Goal: Task Accomplishment & Management: Use online tool/utility

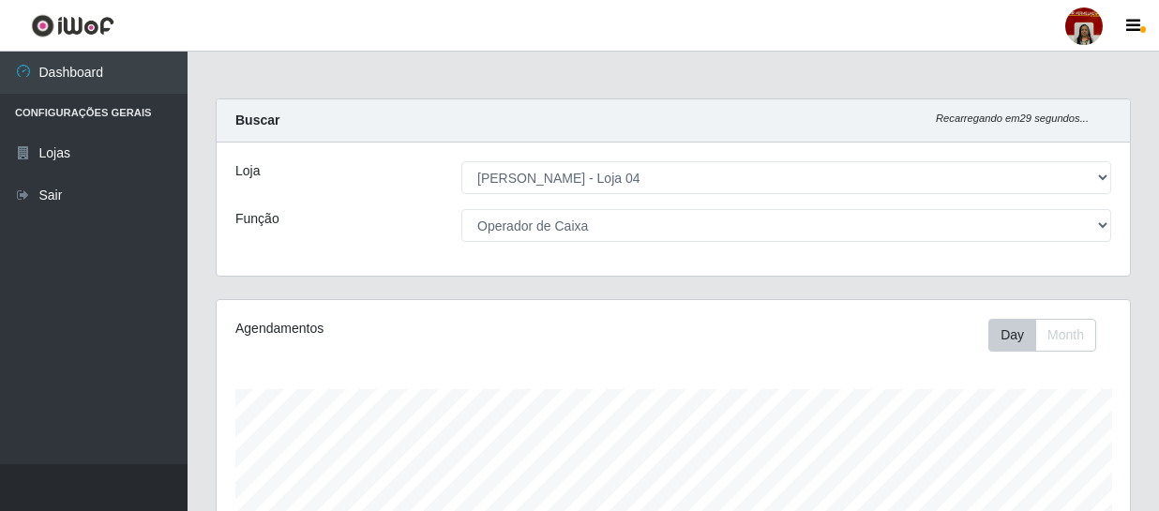
select select "251"
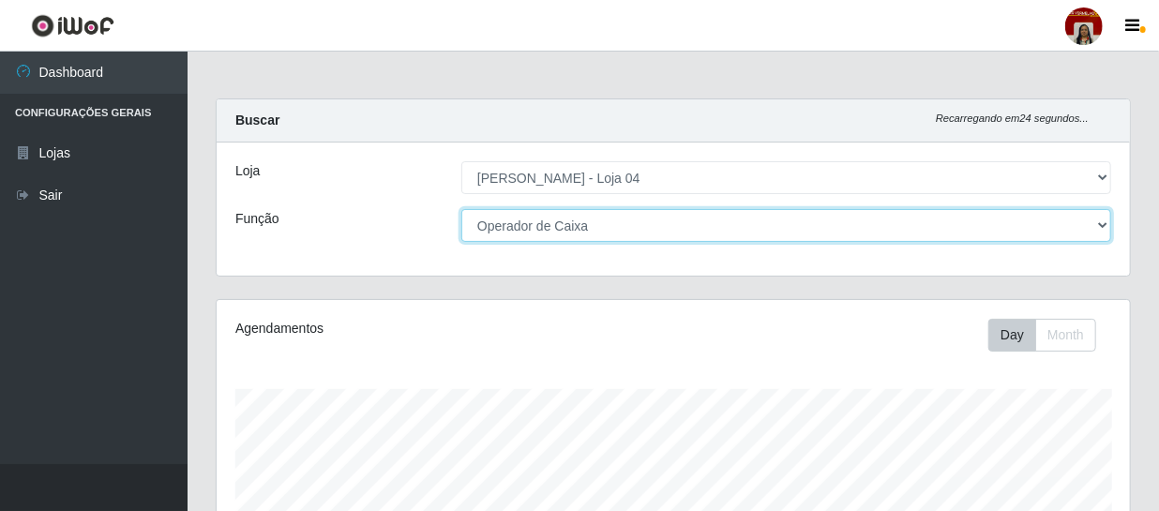
click at [1101, 233] on select "[Selecione...] ASG ASG + ASG ++ Auxiliar de Depósito Auxiliar de Depósito + Aux…" at bounding box center [786, 225] width 650 height 33
select select "112"
click at [461, 209] on select "[Selecione...] ASG ASG + ASG ++ Auxiliar de Depósito Auxiliar de Depósito + Aux…" at bounding box center [786, 225] width 650 height 33
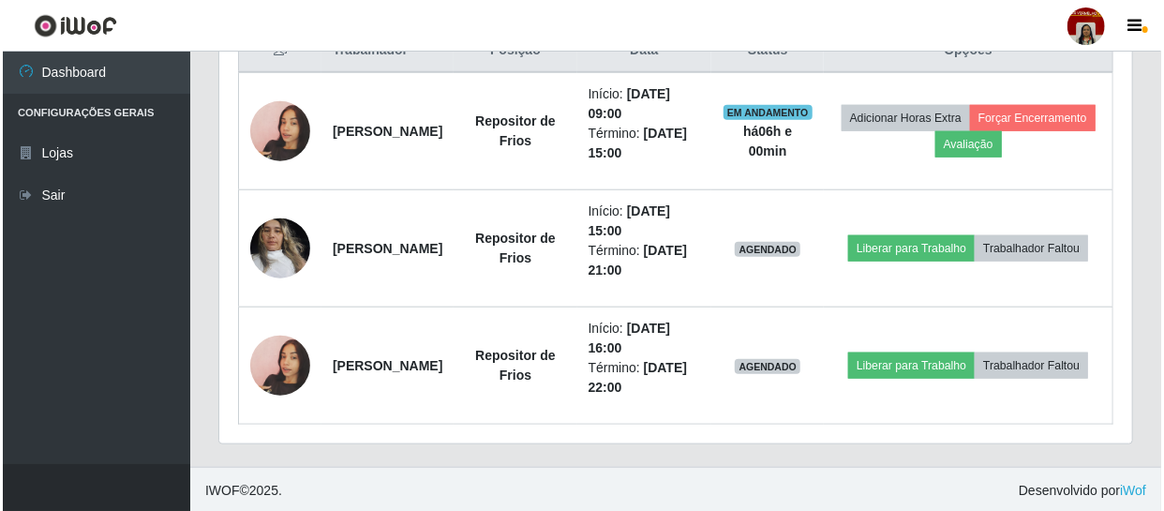
scroll to position [750, 0]
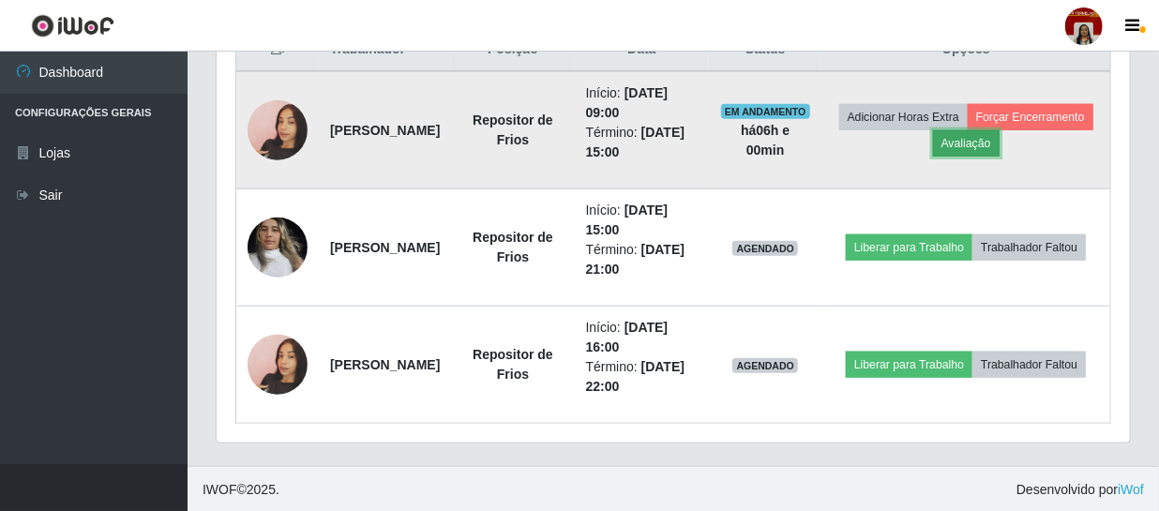
click at [999, 144] on button "Avaliação" at bounding box center [966, 143] width 67 height 26
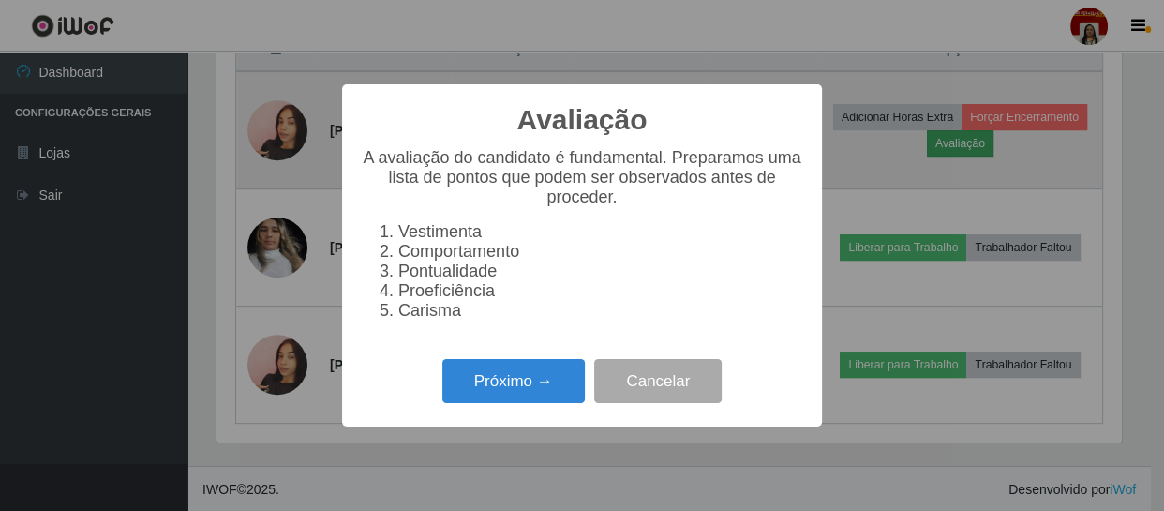
scroll to position [389, 905]
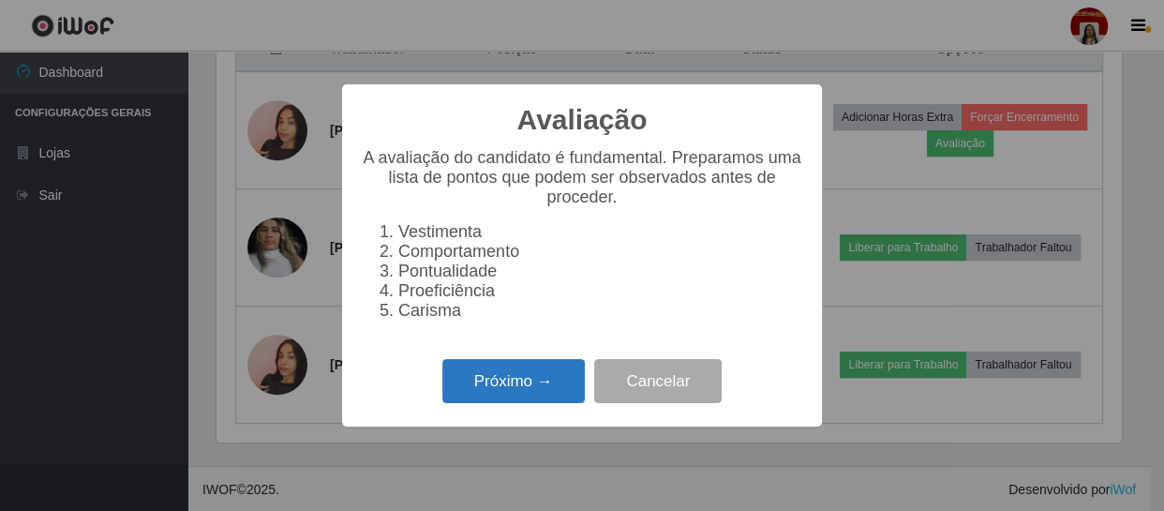
click at [547, 378] on button "Próximo →" at bounding box center [513, 381] width 142 height 44
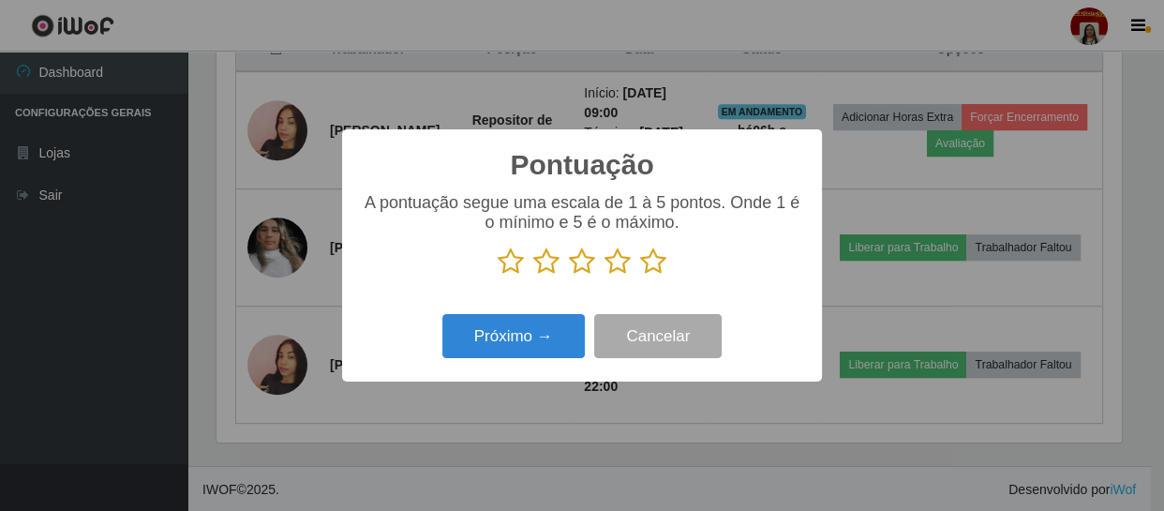
click at [652, 265] on icon at bounding box center [653, 261] width 26 height 28
click at [640, 276] on input "radio" at bounding box center [640, 276] width 0 height 0
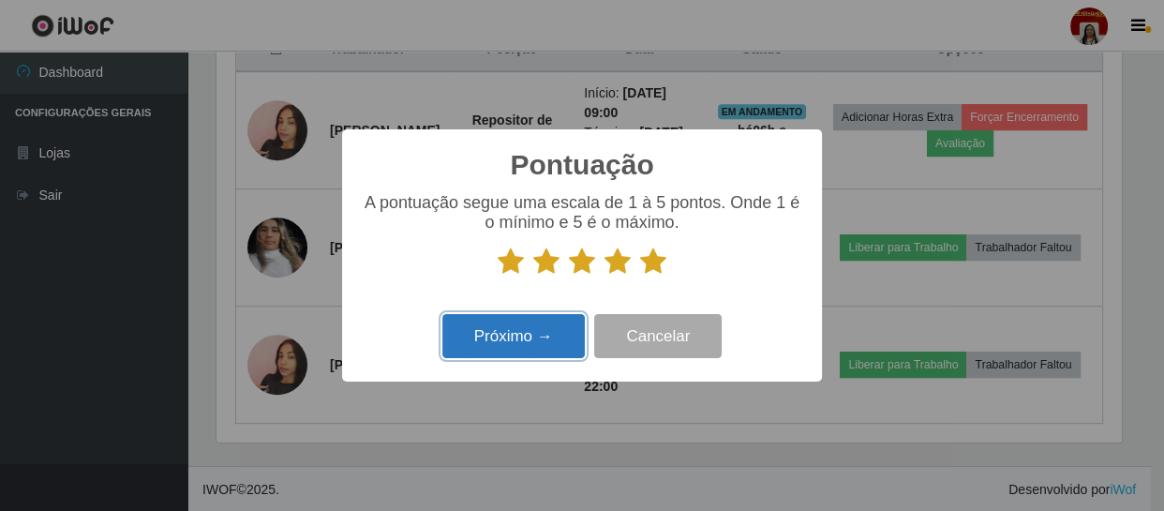
click at [555, 326] on button "Próximo →" at bounding box center [513, 336] width 142 height 44
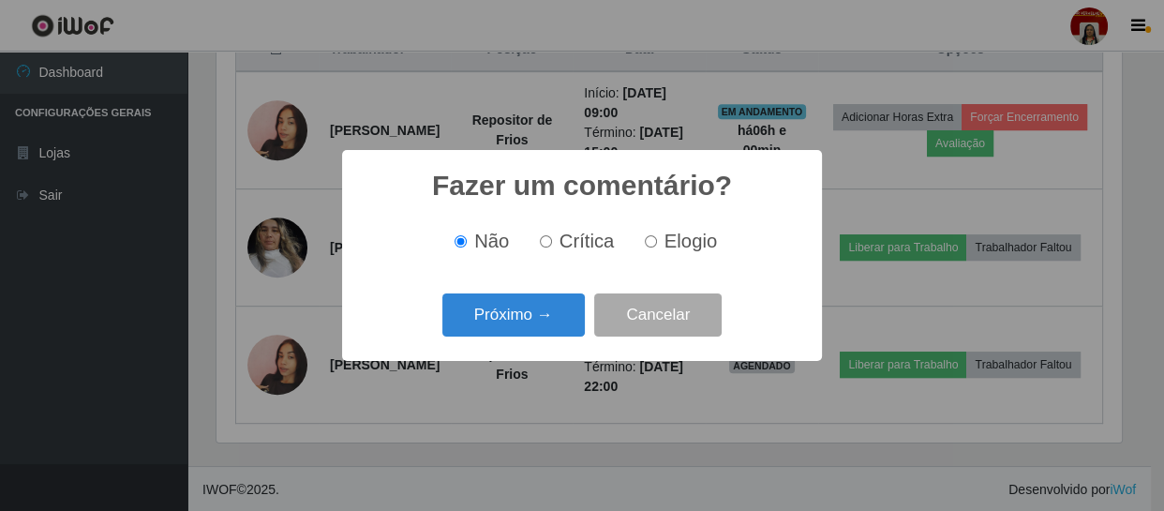
click at [555, 326] on button "Próximo →" at bounding box center [513, 315] width 142 height 44
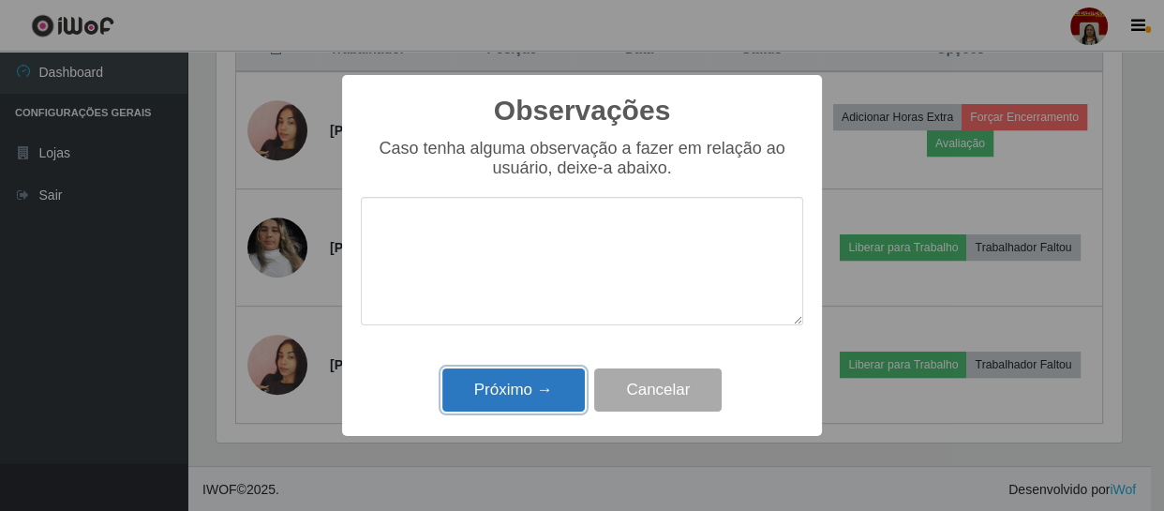
click at [514, 399] on button "Próximo →" at bounding box center [513, 390] width 142 height 44
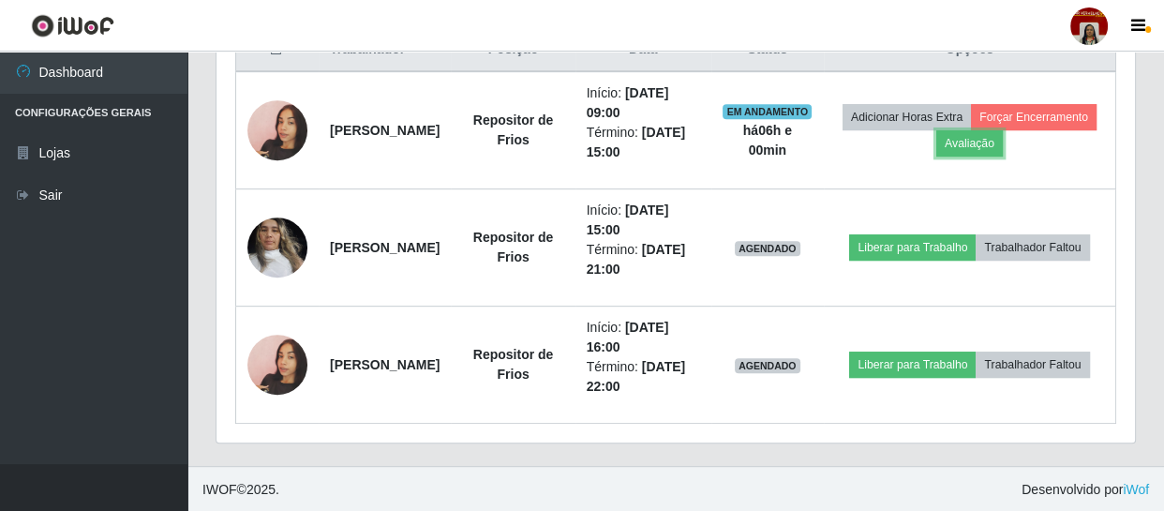
scroll to position [389, 913]
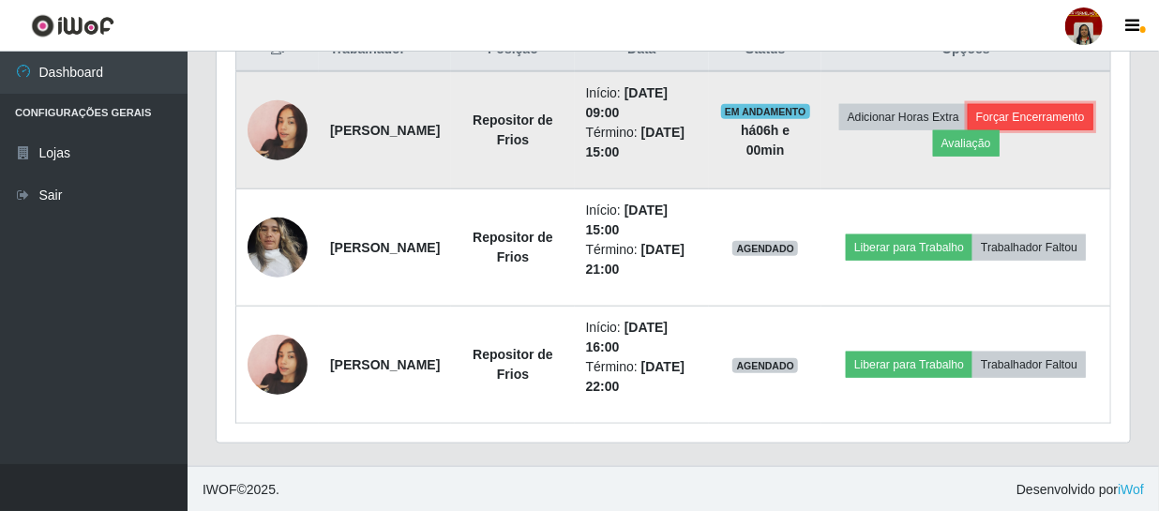
click at [968, 130] on button "Forçar Encerramento" at bounding box center [1030, 117] width 126 height 26
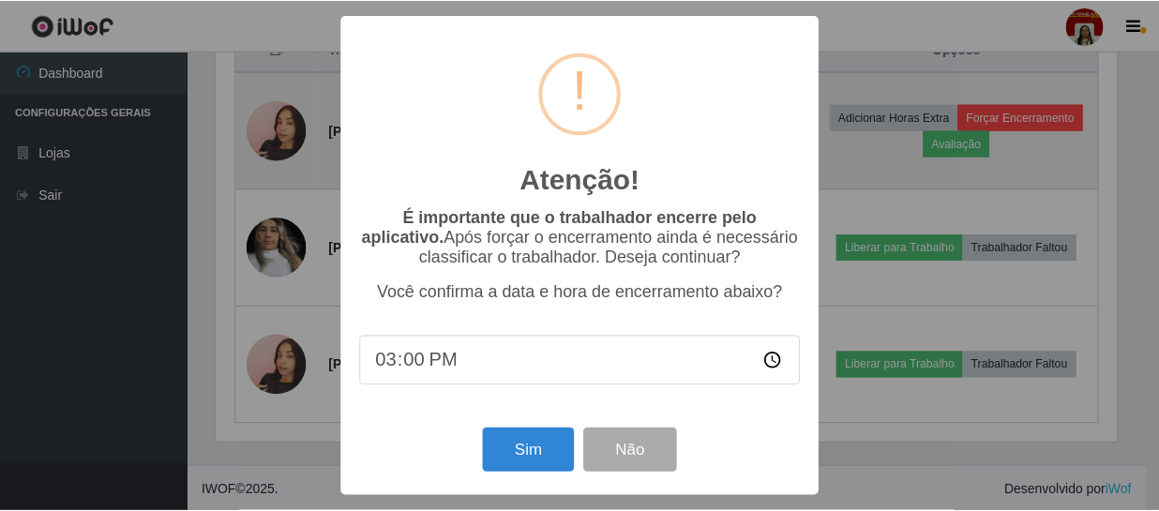
scroll to position [389, 905]
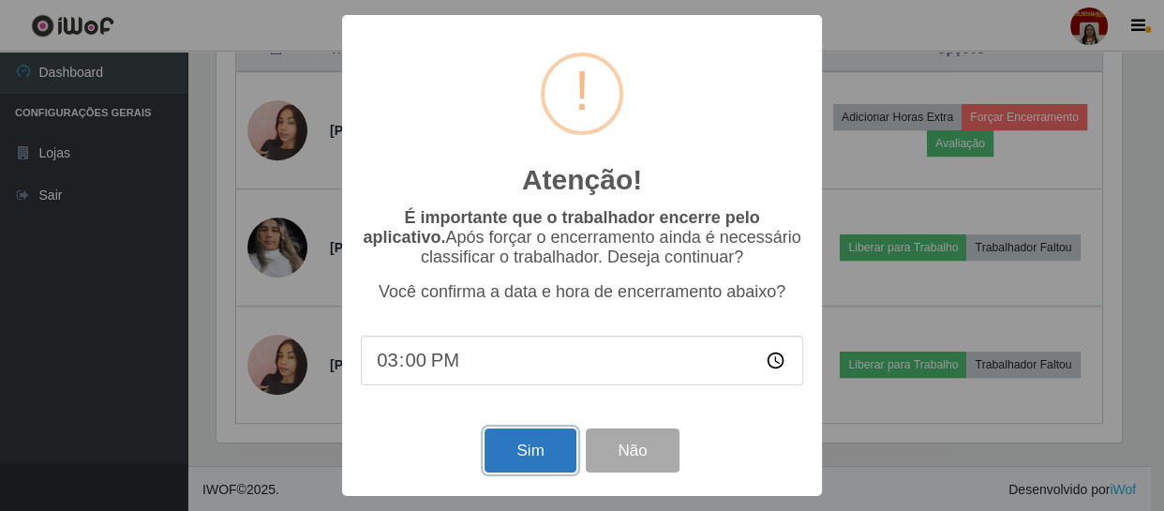
click at [553, 458] on button "Sim" at bounding box center [530, 450] width 91 height 44
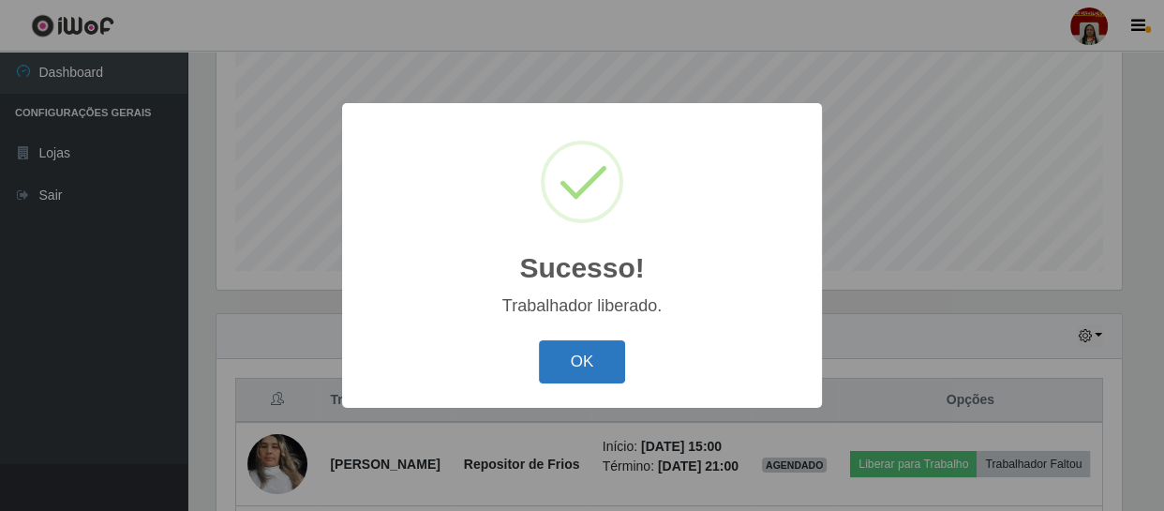
click at [588, 362] on button "OK" at bounding box center [582, 362] width 87 height 44
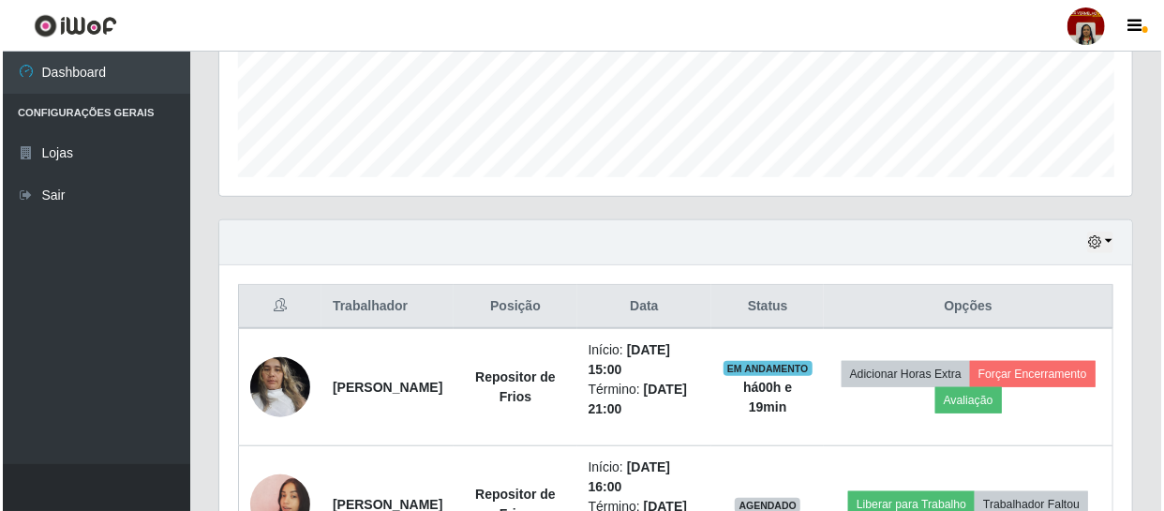
scroll to position [633, 0]
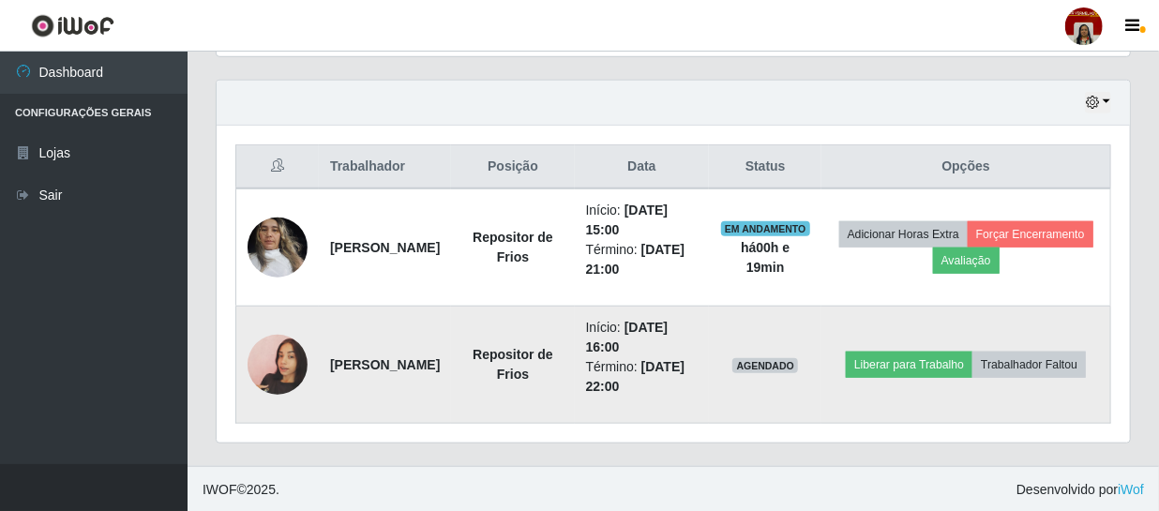
click at [278, 356] on img at bounding box center [277, 364] width 60 height 107
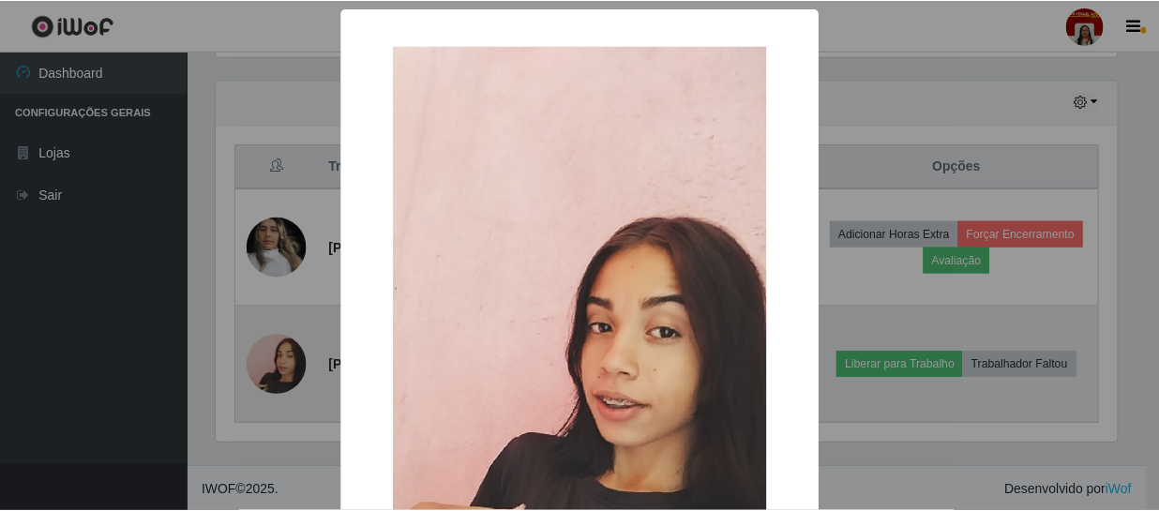
scroll to position [389, 905]
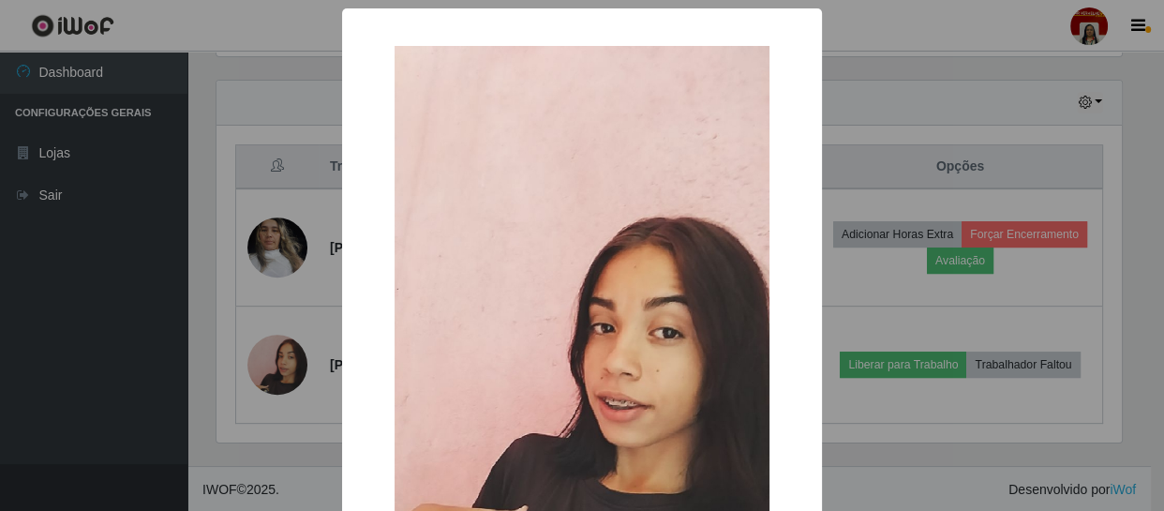
click at [131, 387] on div "× OK Cancel" at bounding box center [582, 255] width 1164 height 511
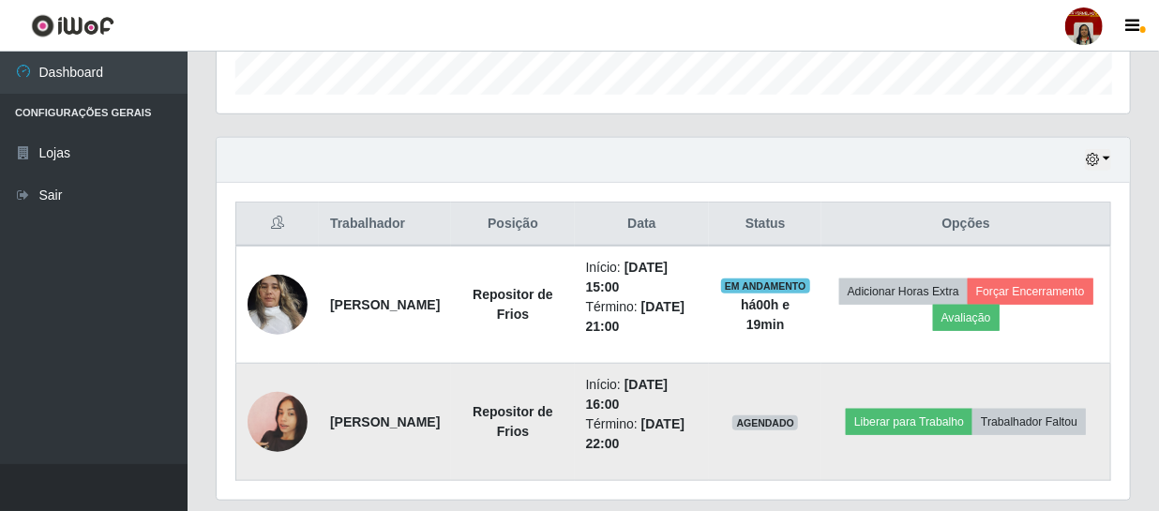
scroll to position [547, 0]
